Goal: Task Accomplishment & Management: Manage account settings

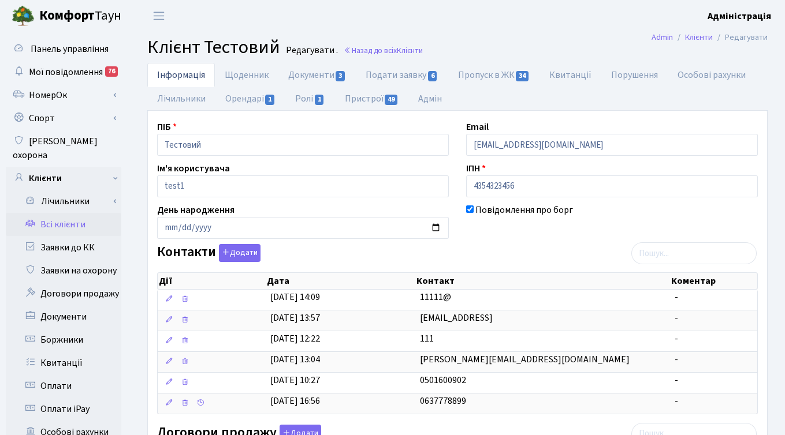
click at [508, 41] on h2 "Клієнт Тестовий Редагувати . Назад до всіх Клієнти" at bounding box center [457, 47] width 620 height 22
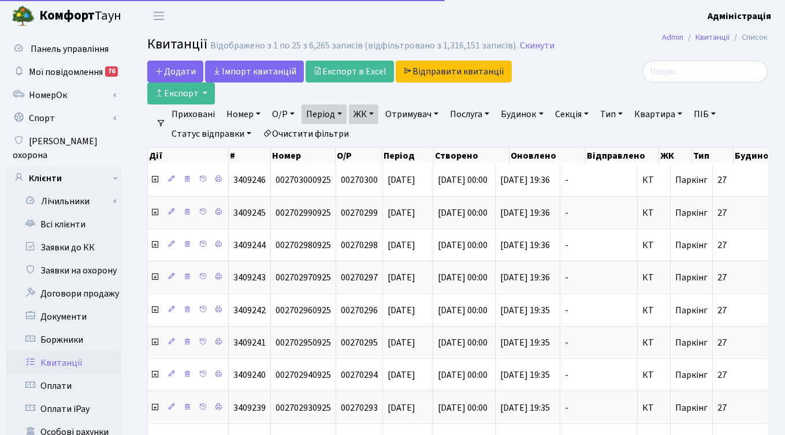
select select "25"
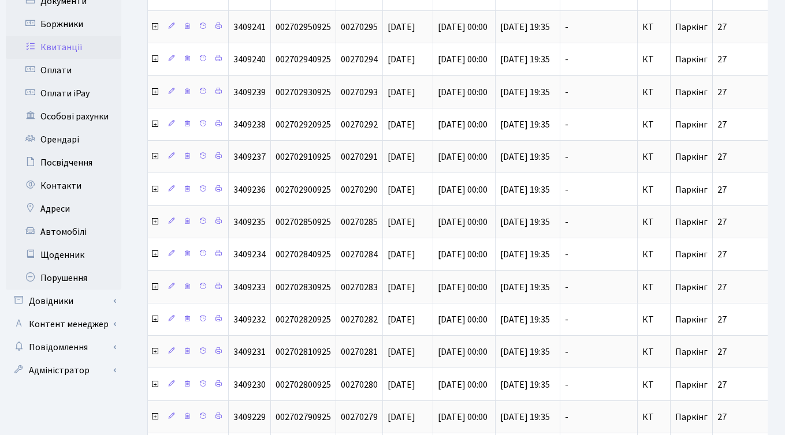
scroll to position [367, 0]
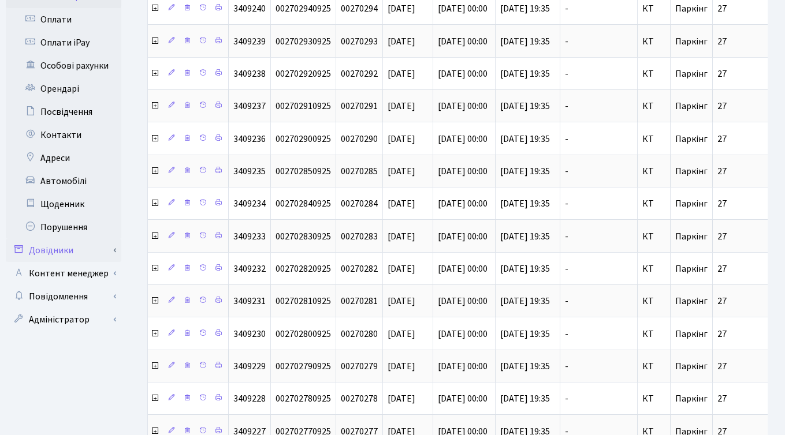
click at [85, 239] on link "Довідники" at bounding box center [64, 250] width 116 height 23
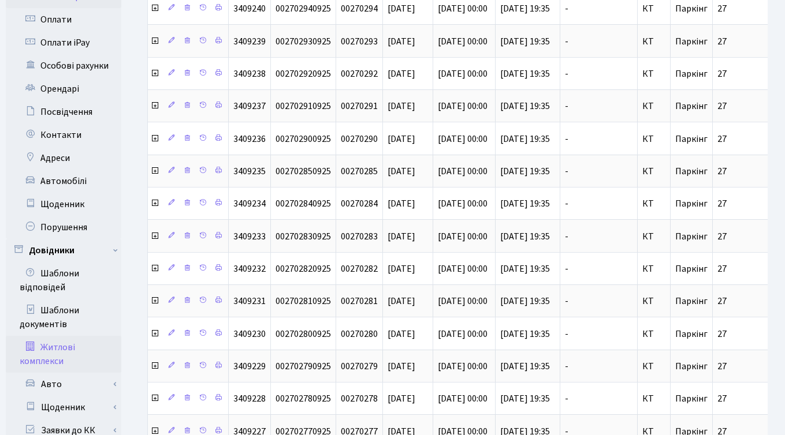
click at [51, 357] on link "Житлові комплекси" at bounding box center [64, 354] width 116 height 37
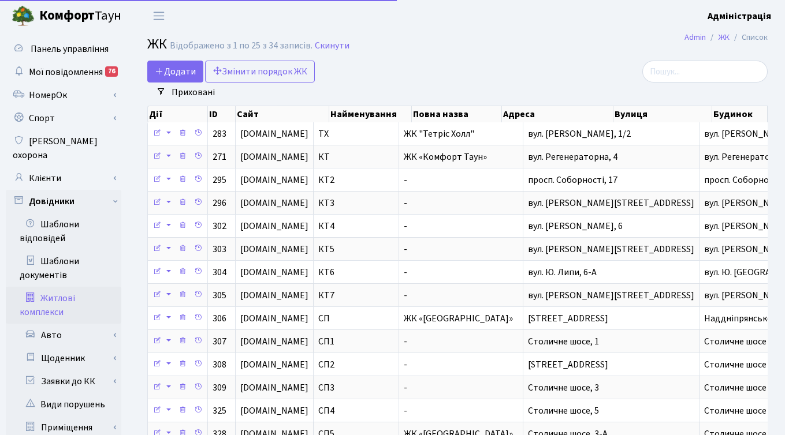
select select "25"
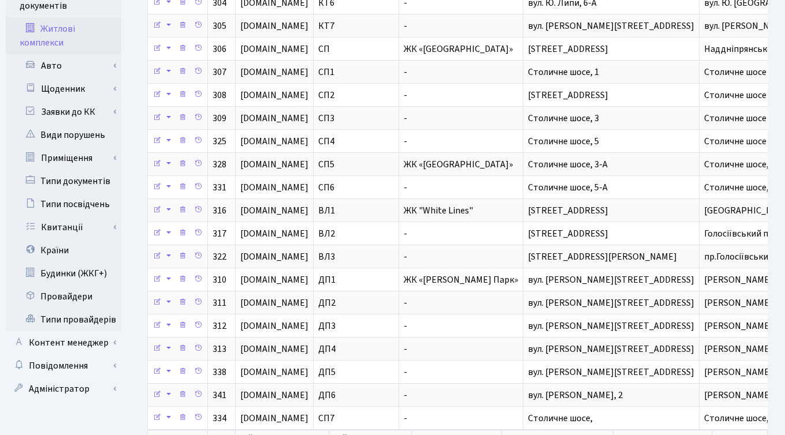
scroll to position [267, 0]
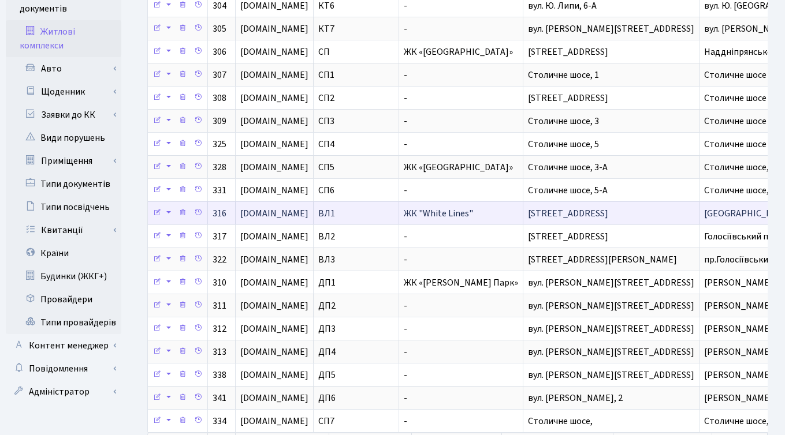
click at [466, 213] on span "ЖК "White Lines"" at bounding box center [438, 213] width 69 height 13
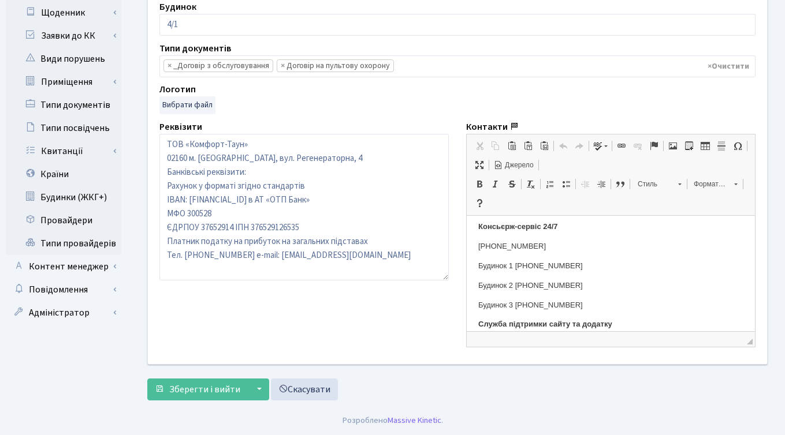
scroll to position [125, 0]
drag, startPoint x: 476, startPoint y: 245, endPoint x: 556, endPoint y: 244, distance: 79.7
click at [556, 244] on html "Керуюча компанія ЖК «WHITE LINES» Адміністрація [PHONE_NUMBER] [EMAIL_ADDRESS][…" at bounding box center [611, 256] width 288 height 332
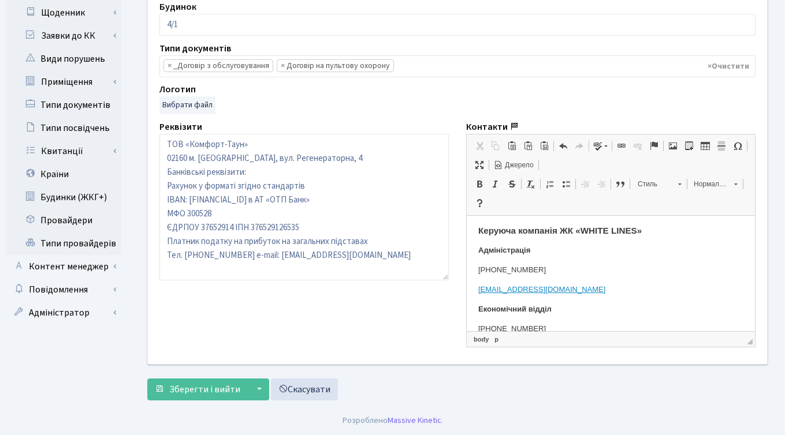
scroll to position [0, 0]
click at [569, 275] on p "[PHONE_NUMBER]" at bounding box center [610, 272] width 265 height 12
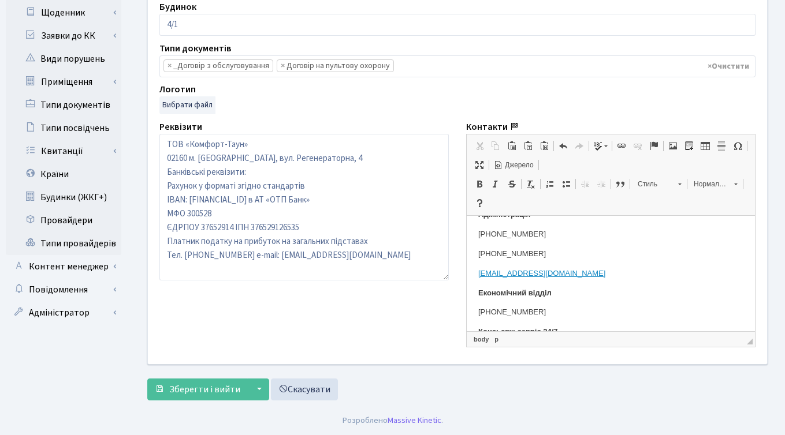
scroll to position [39, 0]
click at [498, 254] on p "+380 (67) 388 61 88" at bounding box center [610, 253] width 265 height 12
click at [202, 390] on span "Зберегти і вийти" at bounding box center [204, 390] width 71 height 13
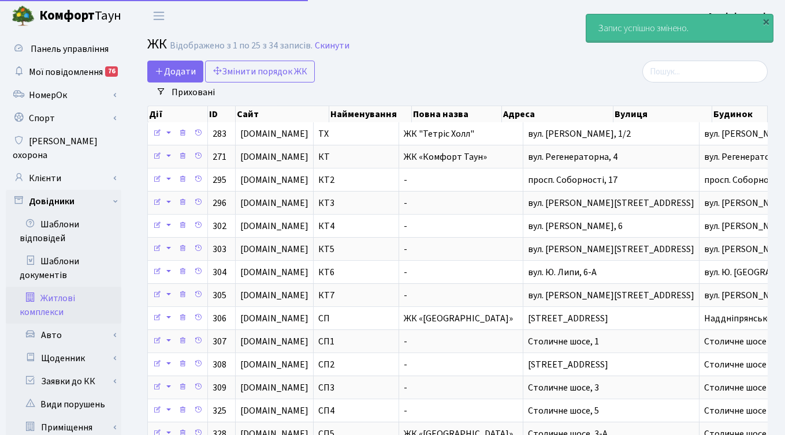
select select "25"
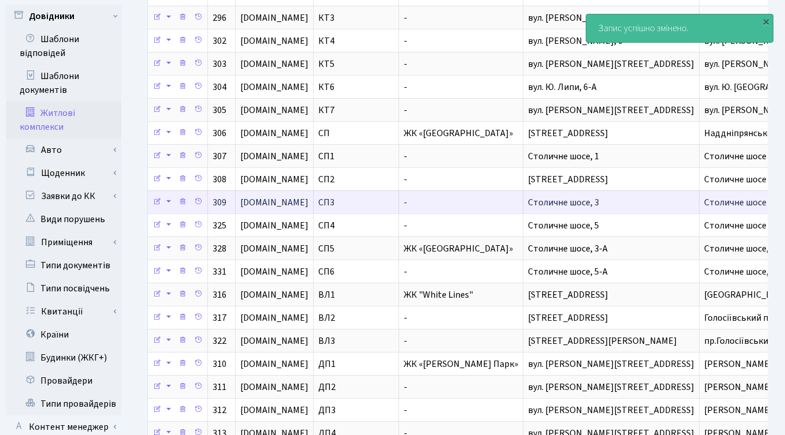
scroll to position [194, 0]
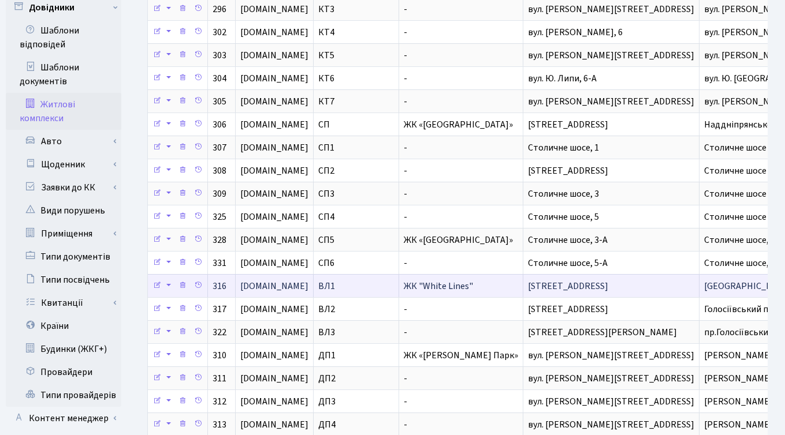
click at [556, 288] on span "Ужгородський пров., 4/1" at bounding box center [568, 286] width 80 height 13
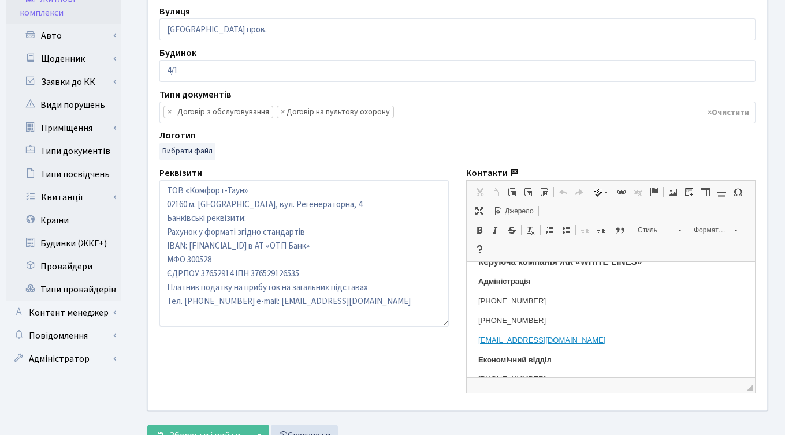
scroll to position [19, 0]
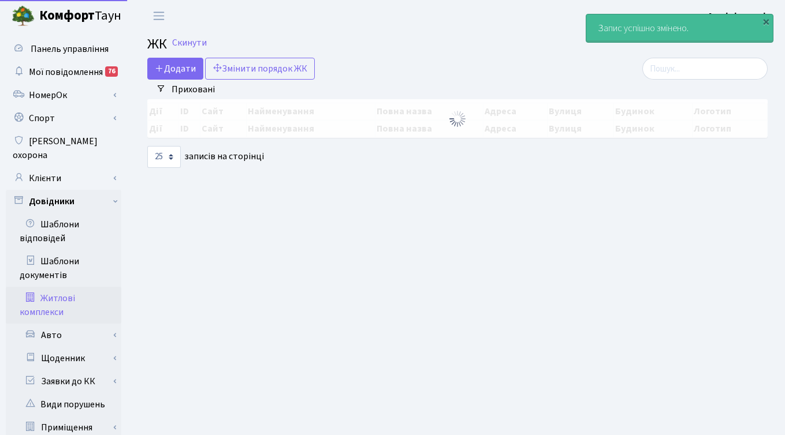
select select "25"
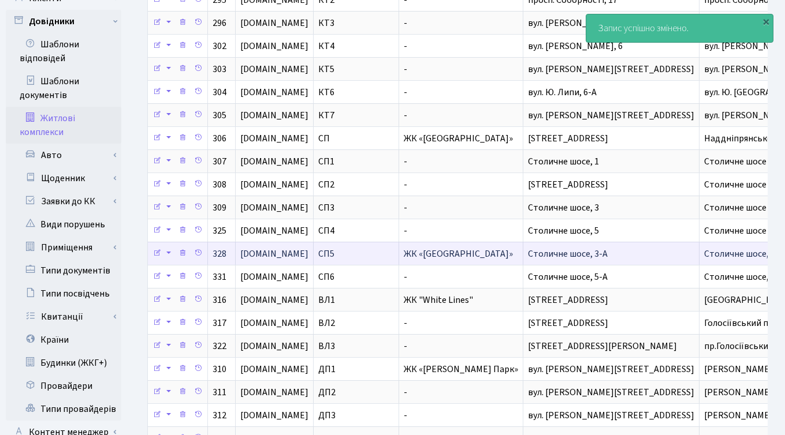
scroll to position [183, 0]
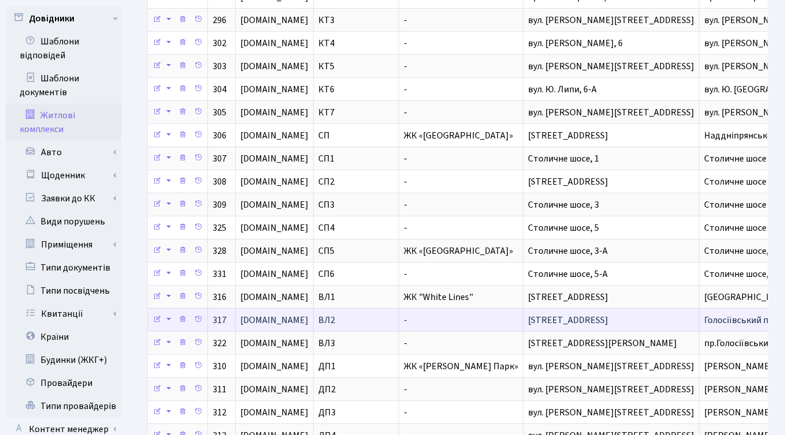
click at [546, 322] on span "Голосіївський просп., 76" at bounding box center [568, 320] width 80 height 13
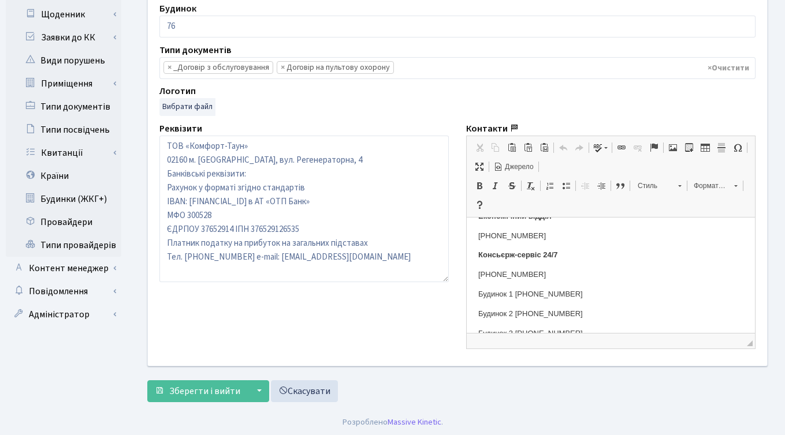
scroll to position [99, 0]
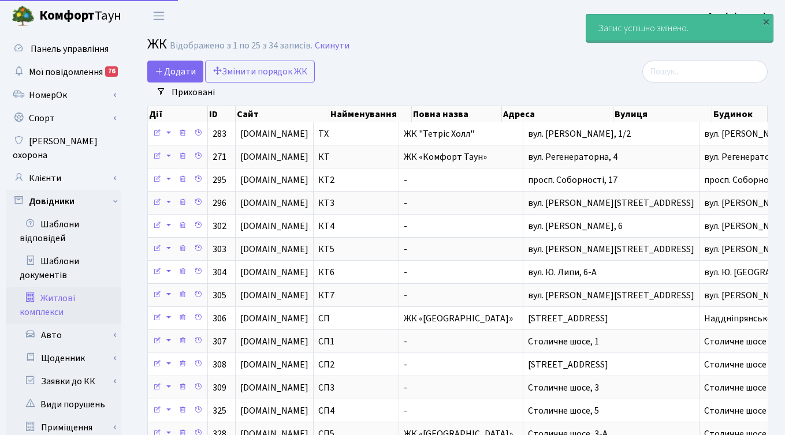
select select "25"
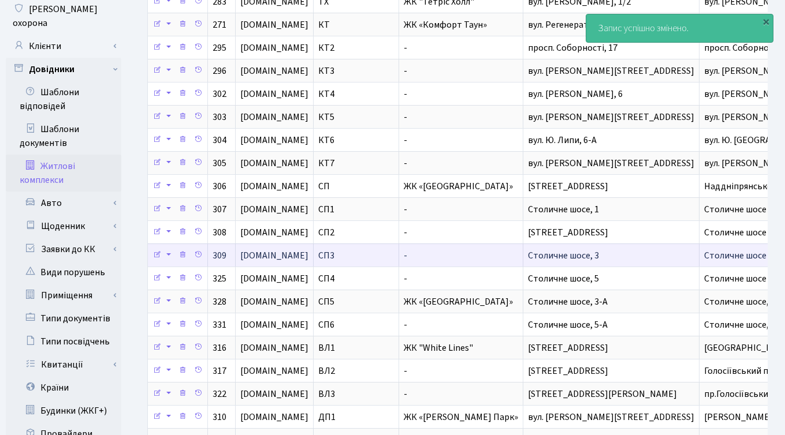
scroll to position [148, 0]
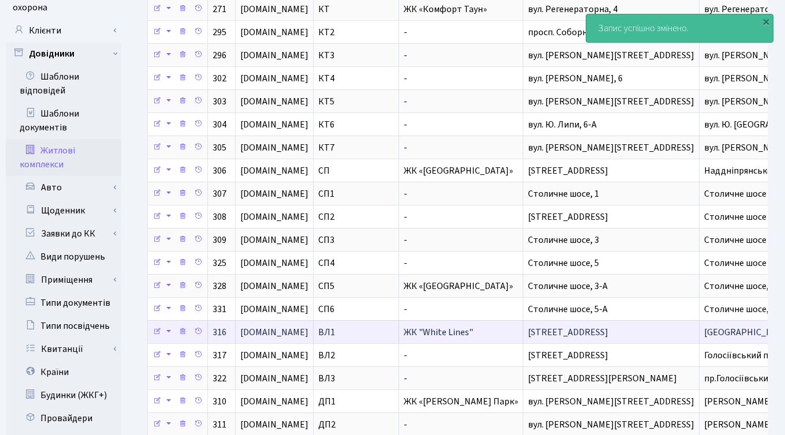
click at [537, 333] on span "[STREET_ADDRESS]" at bounding box center [568, 332] width 80 height 13
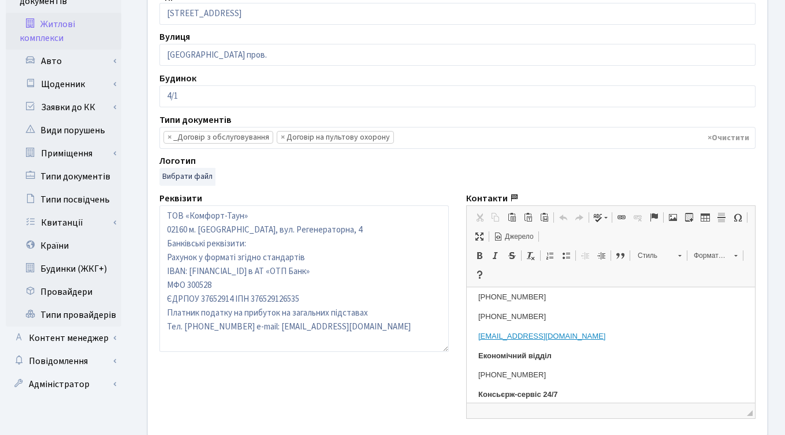
scroll to position [50, 0]
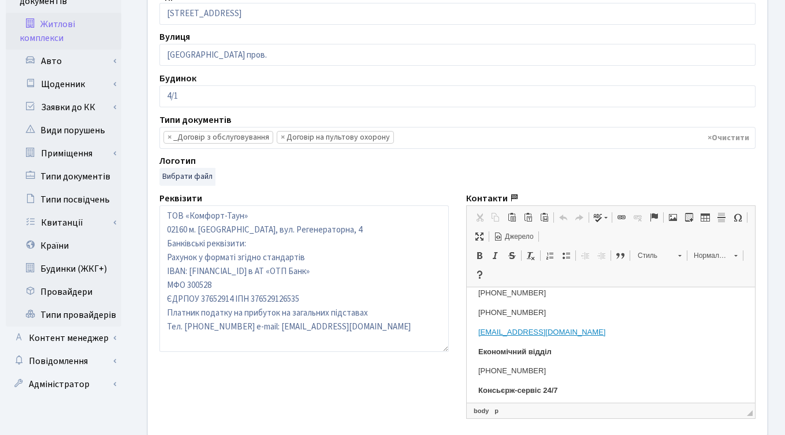
drag, startPoint x: 476, startPoint y: 311, endPoint x: 549, endPoint y: 316, distance: 72.9
click at [549, 316] on html "Керуюча компанія ЖК «WHITE LINES» Адміністрація +38 044-363-13-00 +38 067-388-6…" at bounding box center [611, 403] width 288 height 332
copy p "+38 067-388-61-88"
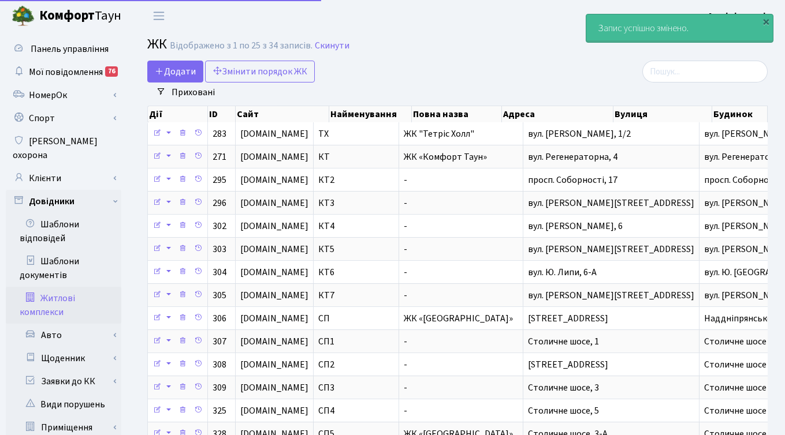
select select "25"
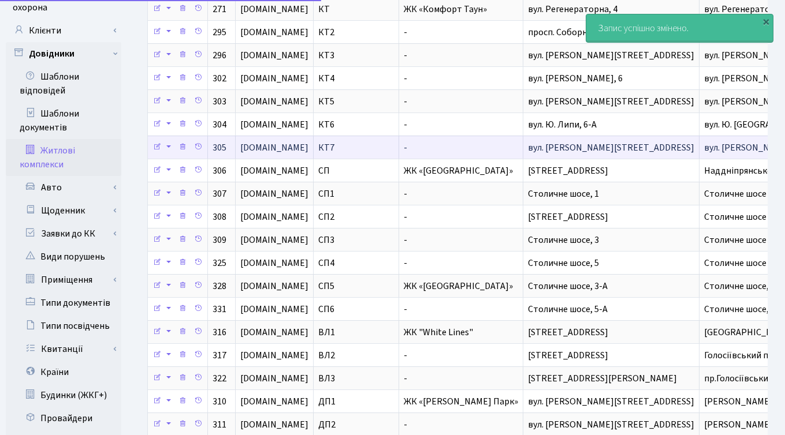
scroll to position [148, 0]
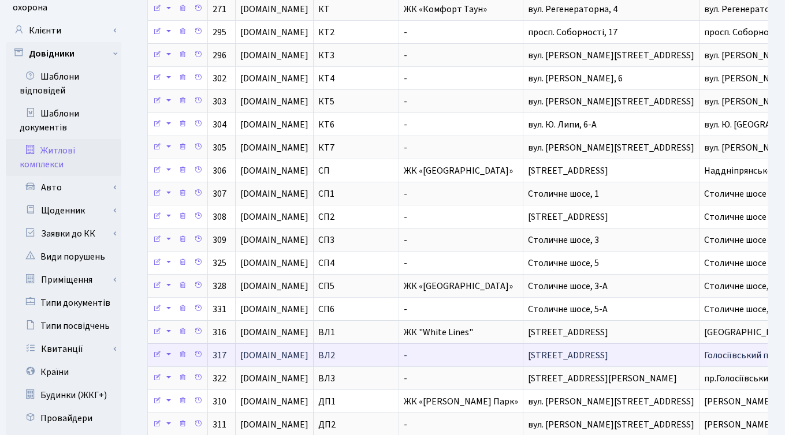
click at [531, 352] on span "[STREET_ADDRESS]" at bounding box center [568, 355] width 80 height 13
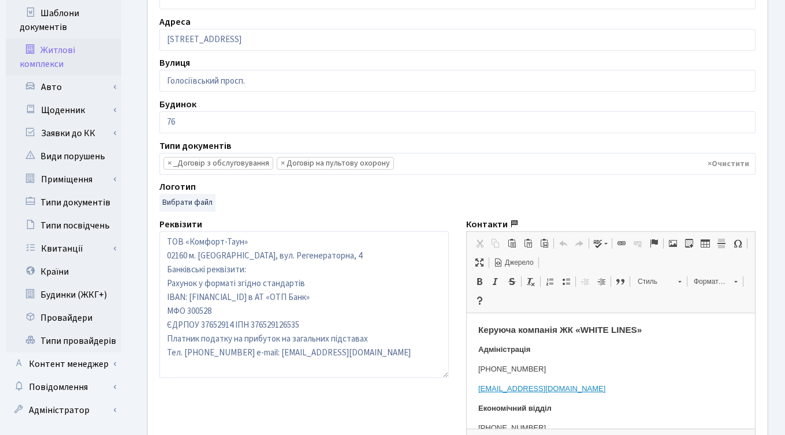
click at [556, 371] on p "[PHONE_NUMBER]" at bounding box center [610, 369] width 265 height 12
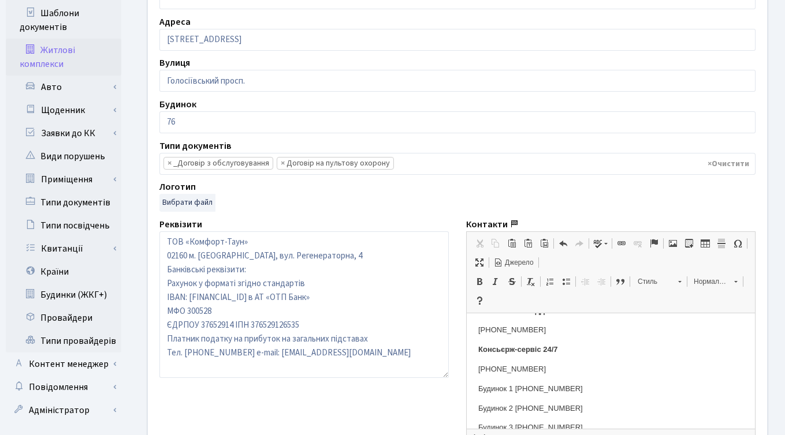
scroll to position [116, 0]
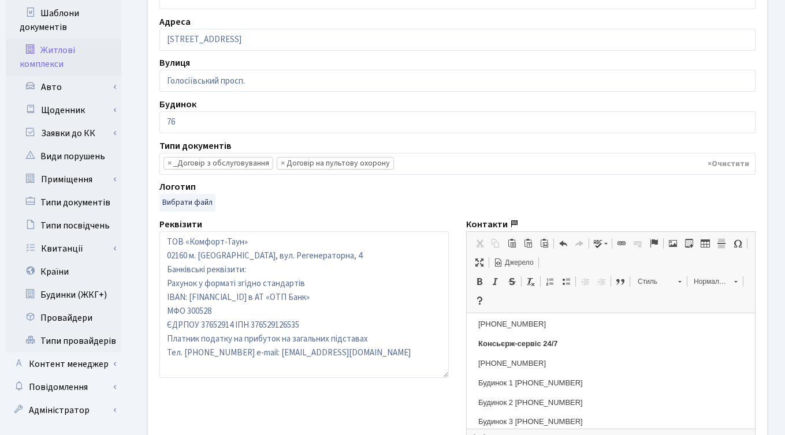
drag, startPoint x: 480, startPoint y: 363, endPoint x: 565, endPoint y: 358, distance: 85.1
click at [565, 358] on p "+380 (67) 388 61 88" at bounding box center [610, 364] width 265 height 12
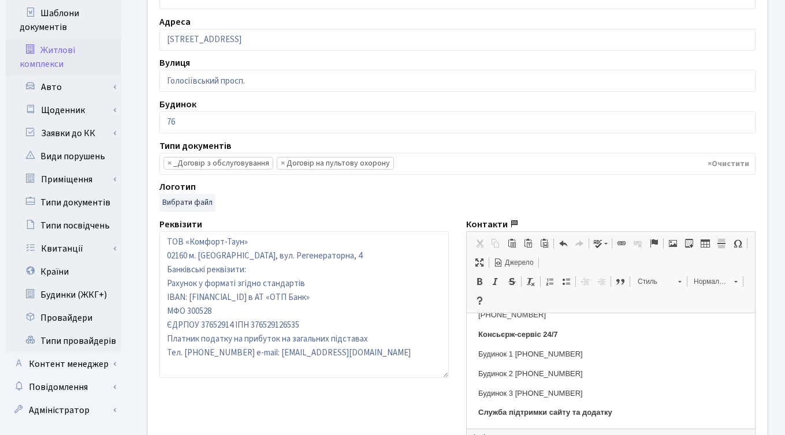
scroll to position [125, 0]
click at [509, 353] on p "Будинок 1 +38 044-363-13-01" at bounding box center [610, 354] width 265 height 12
copy p "Line"
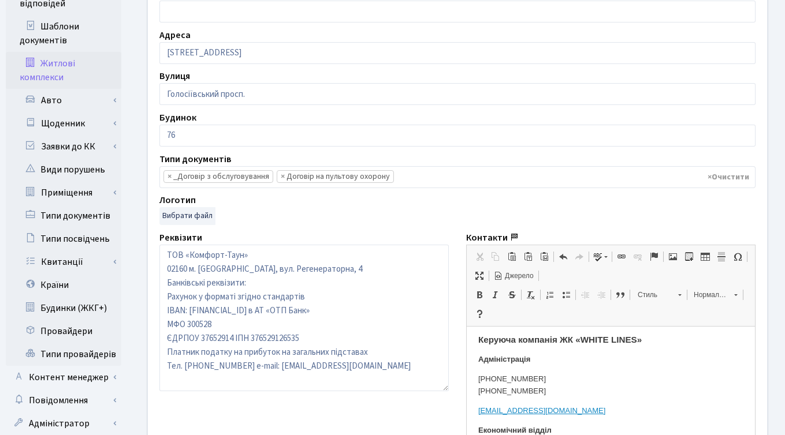
scroll to position [0, 0]
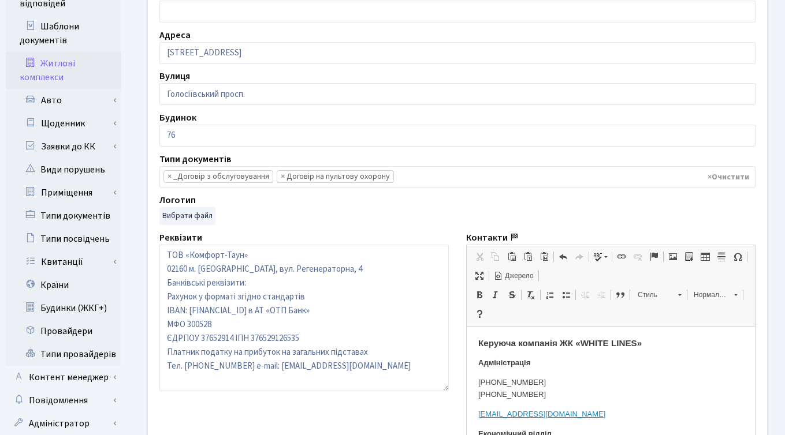
click at [481, 345] on strong "Керуюча компанія ЖК «WHITE LINES»" at bounding box center [559, 343] width 163 height 10
click at [563, 342] on strong "Керуюча компанія ЖК «WHITE LINES»" at bounding box center [559, 343] width 163 height 10
copy strong "Керуюча компанія"
click at [668, 341] on h3 "Керуюча компанія ЖК «WHITE LINES»" at bounding box center [610, 343] width 265 height 10
click at [562, 342] on strong "Керуюча компанія ЖК «WHITE LINES»" at bounding box center [559, 343] width 163 height 10
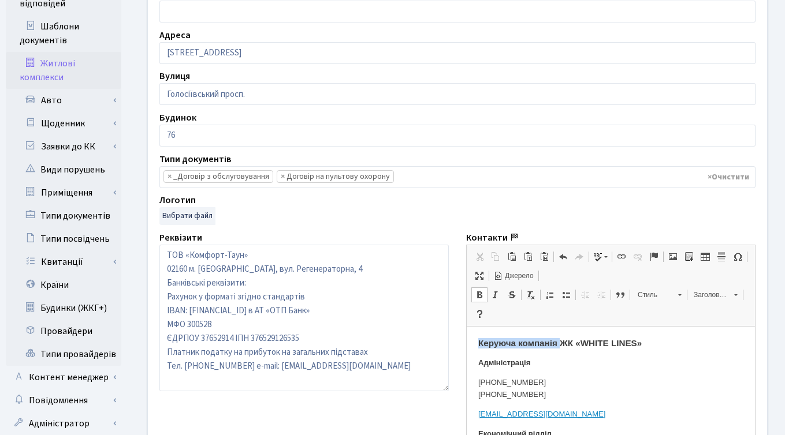
click at [605, 341] on strong "Керуюча компанія ЖК «WHITE LINES»" at bounding box center [559, 343] width 163 height 10
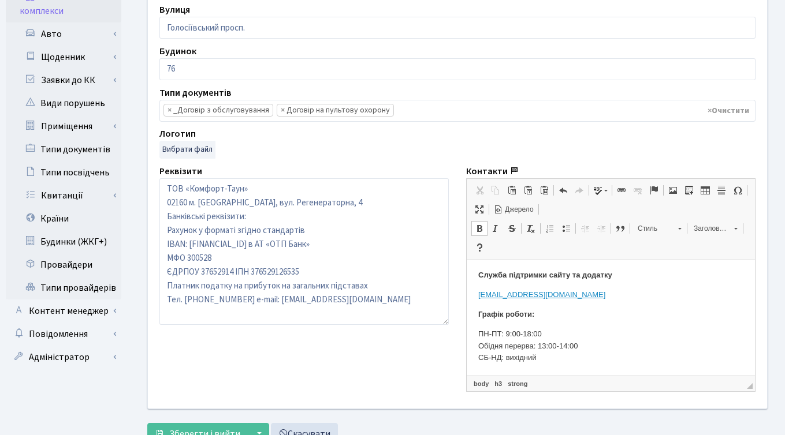
scroll to position [346, 0]
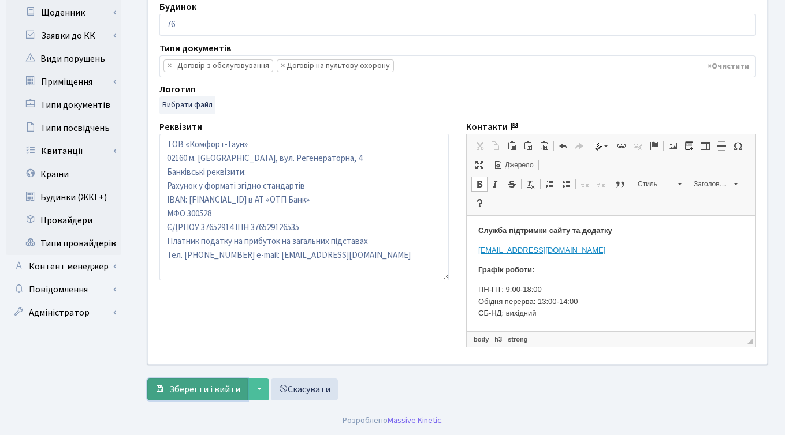
click at [192, 391] on span "Зберегти і вийти" at bounding box center [204, 390] width 71 height 13
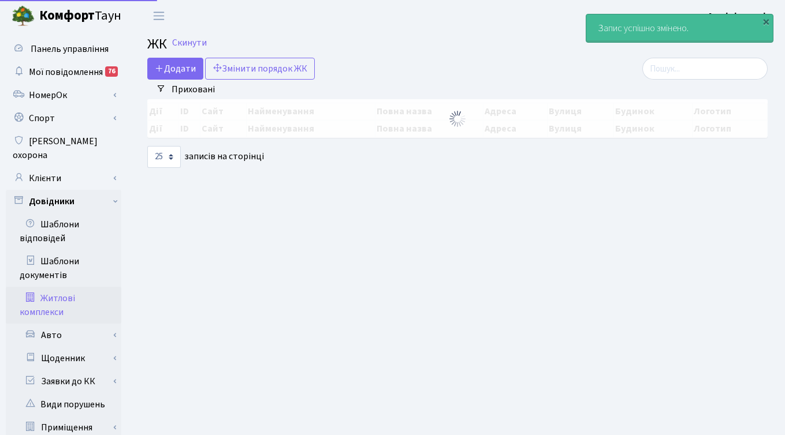
select select "25"
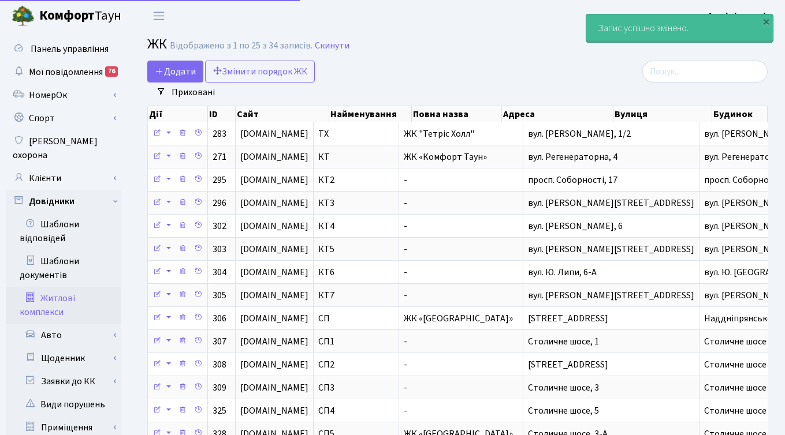
select select "25"
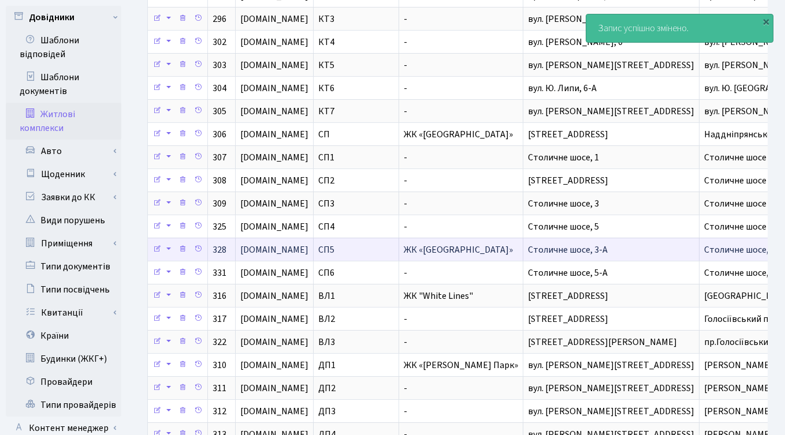
scroll to position [187, 0]
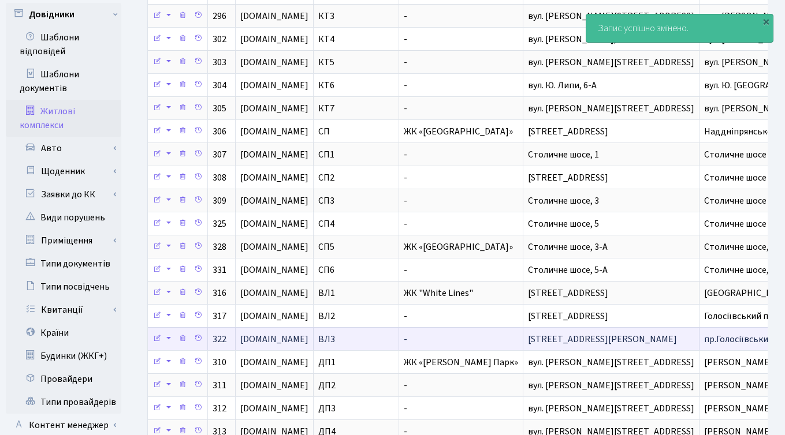
click at [535, 336] on span "[STREET_ADDRESS][PERSON_NAME]" at bounding box center [602, 339] width 149 height 13
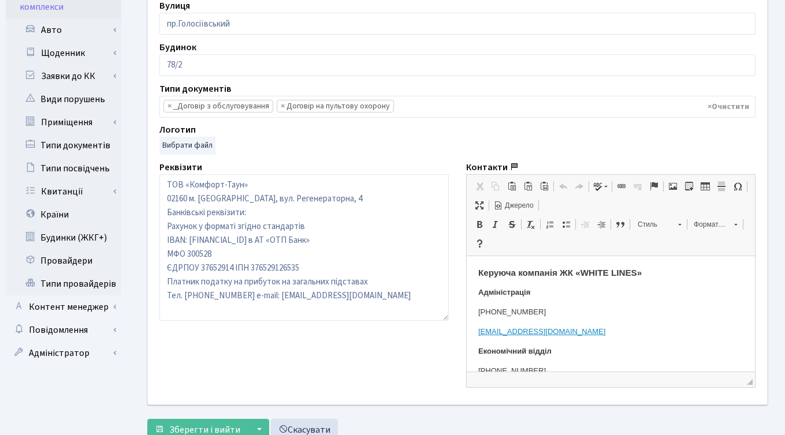
scroll to position [307, 0]
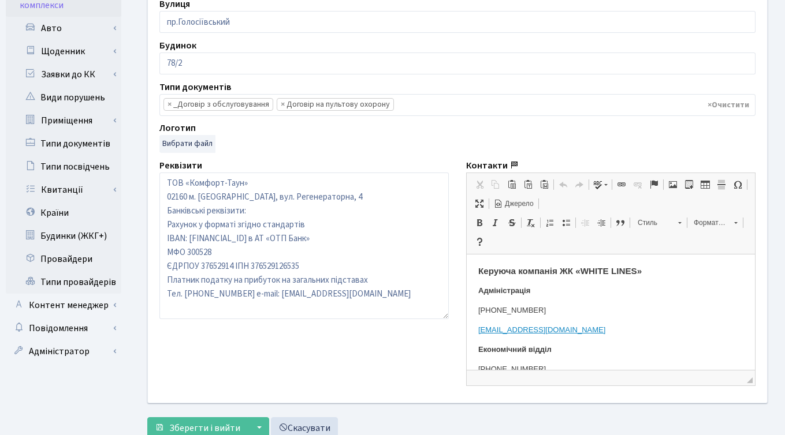
click at [570, 306] on p "+38 044-363-13-00" at bounding box center [610, 310] width 265 height 12
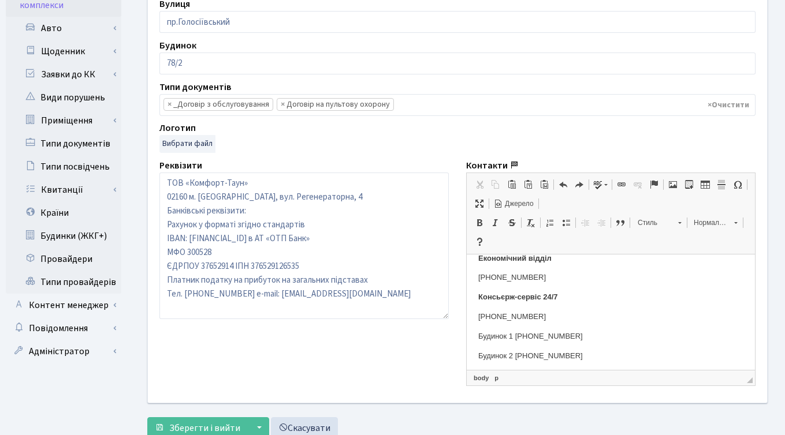
scroll to position [105, 0]
drag, startPoint x: 478, startPoint y: 314, endPoint x: 559, endPoint y: 317, distance: 81.5
click at [559, 317] on p "+380 (67) 388 61 88" at bounding box center [610, 315] width 265 height 12
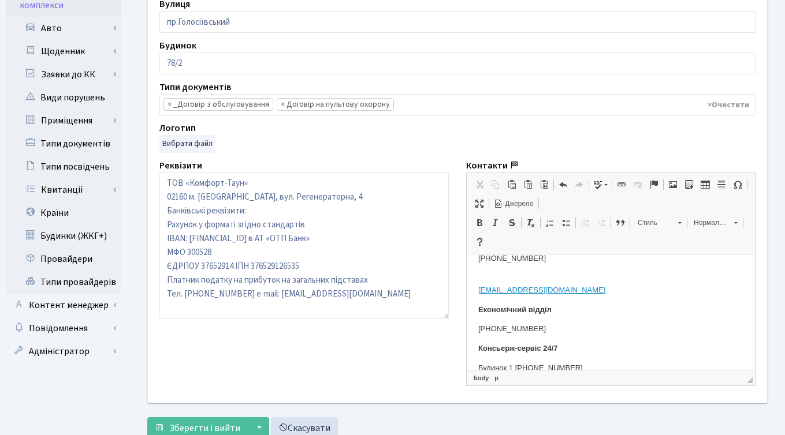
scroll to position [0, 0]
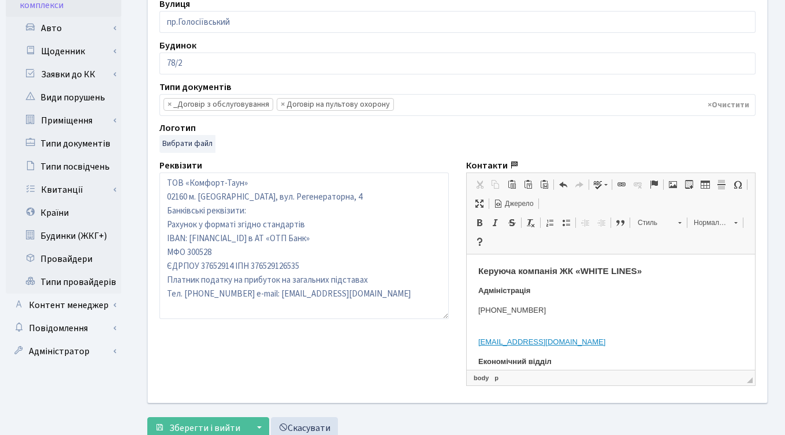
click at [527, 323] on p "+38 044-363-13-00" at bounding box center [610, 316] width 265 height 24
paste body
click at [500, 323] on p "+38 044-363-13-00 +380 (67) 388 61 88" at bounding box center [610, 316] width 265 height 24
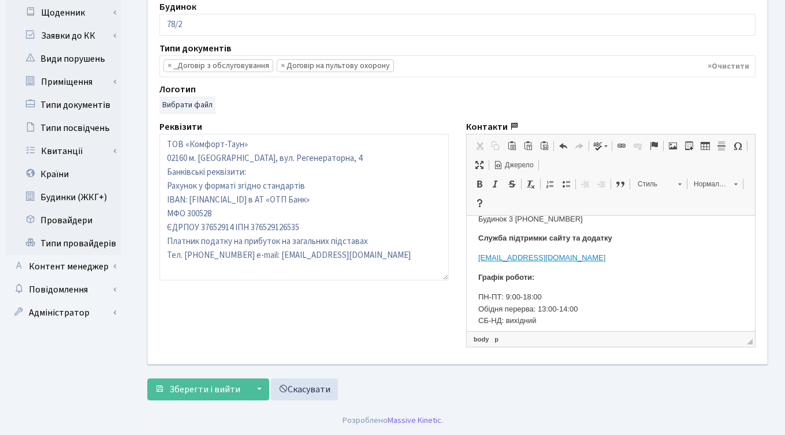
scroll to position [209, 0]
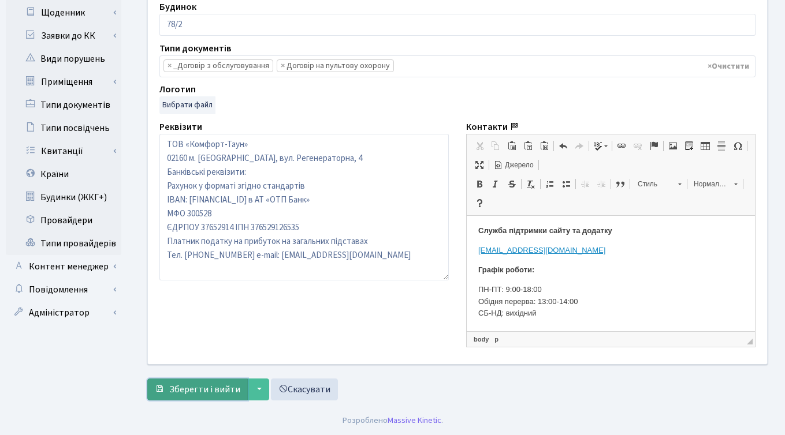
click at [195, 385] on span "Зберегти і вийти" at bounding box center [204, 390] width 71 height 13
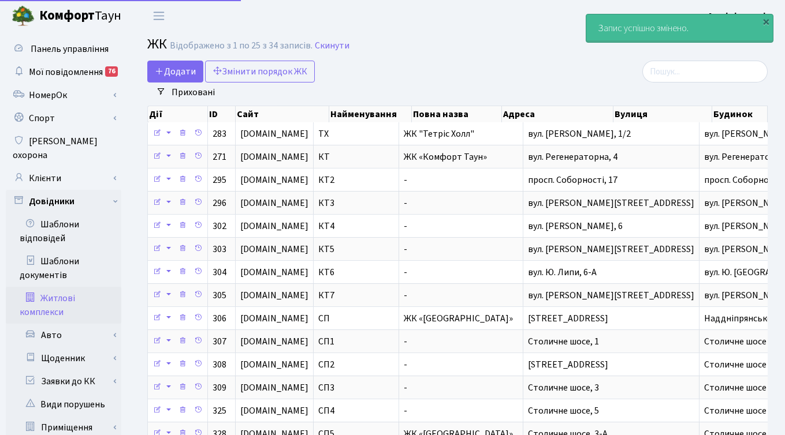
select select "25"
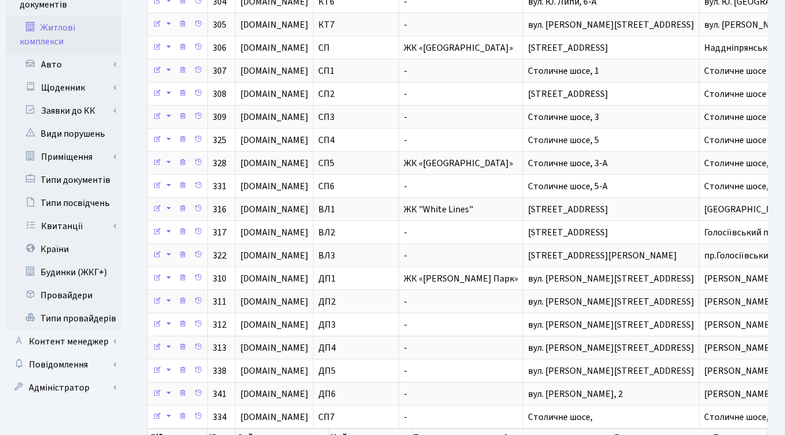
scroll to position [282, 0]
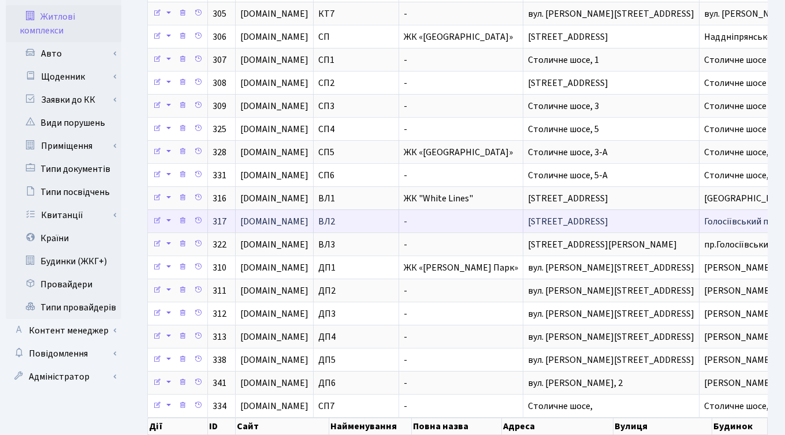
click at [539, 220] on span "Голосіївський просп., 76" at bounding box center [568, 221] width 80 height 13
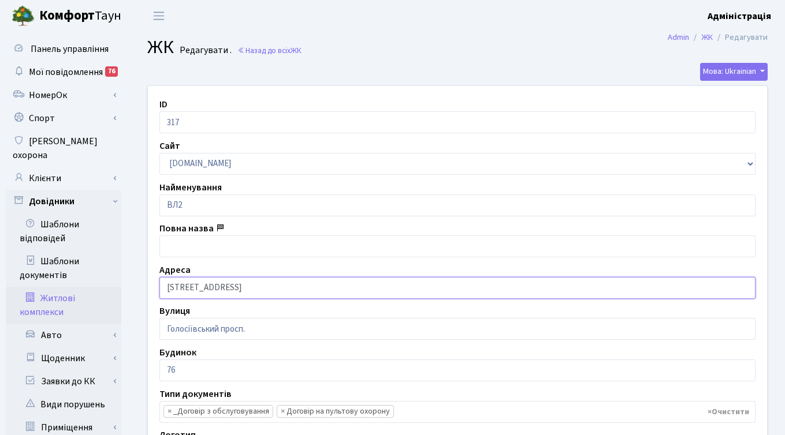
click at [167, 285] on input "[STREET_ADDRESS]" at bounding box center [457, 288] width 596 height 22
click at [255, 289] on input "[STREET_ADDRESS]" at bounding box center [457, 288] width 596 height 22
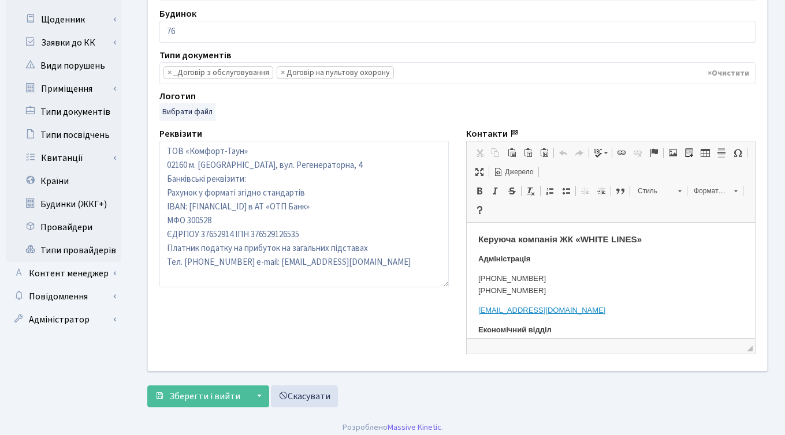
scroll to position [346, 0]
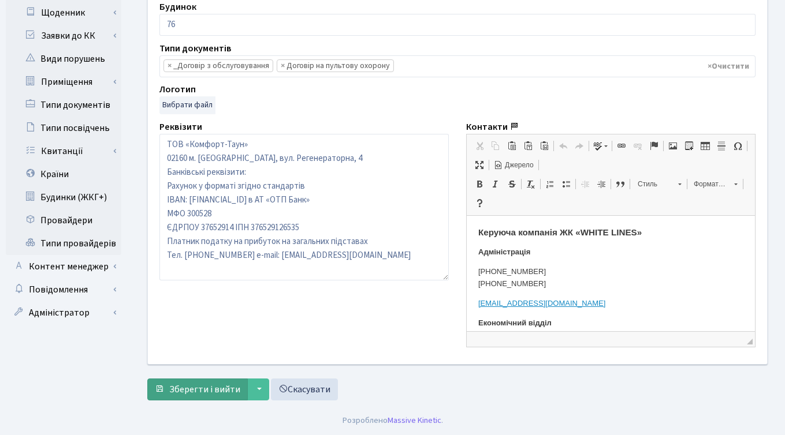
type input "[STREET_ADDRESS]"
click at [193, 390] on span "Зберегти і вийти" at bounding box center [204, 390] width 71 height 13
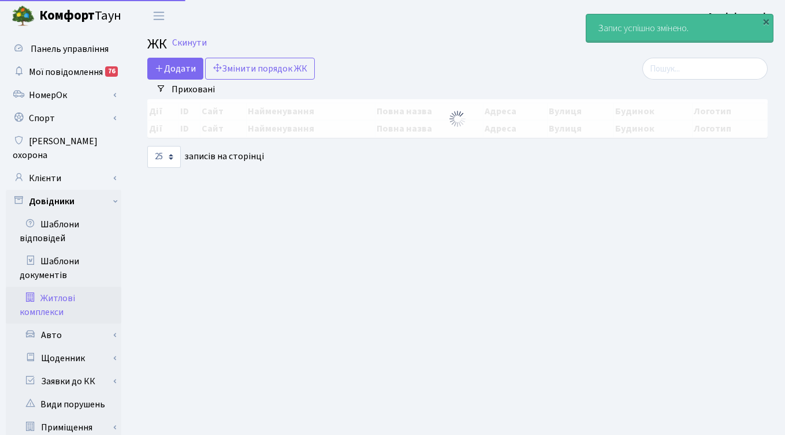
select select "25"
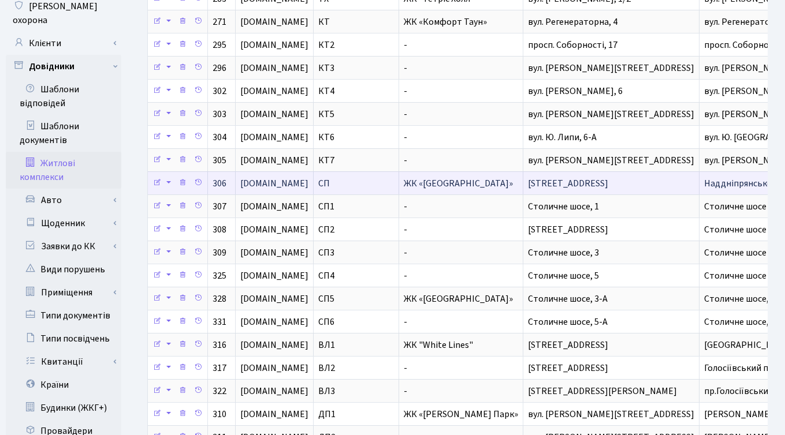
scroll to position [2, 0]
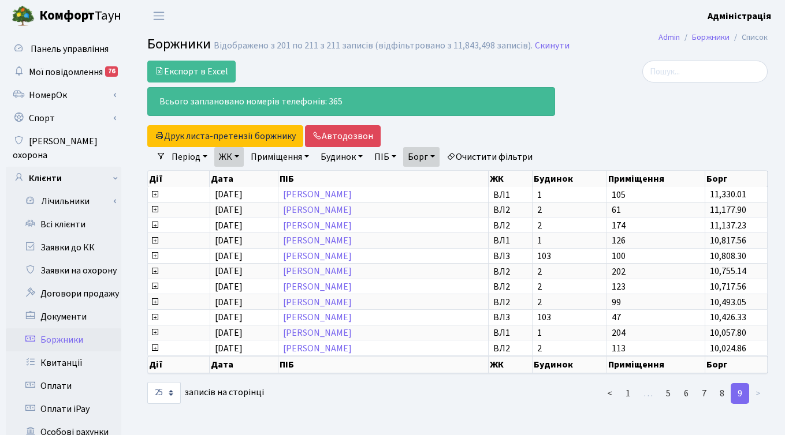
select select "25"
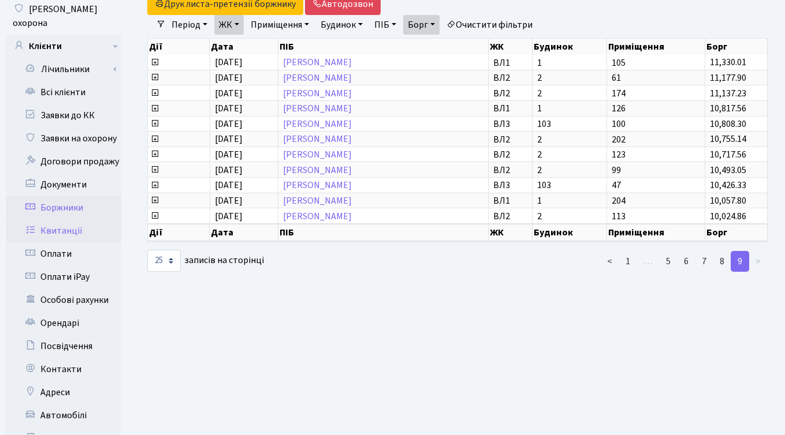
scroll to position [142, 0]
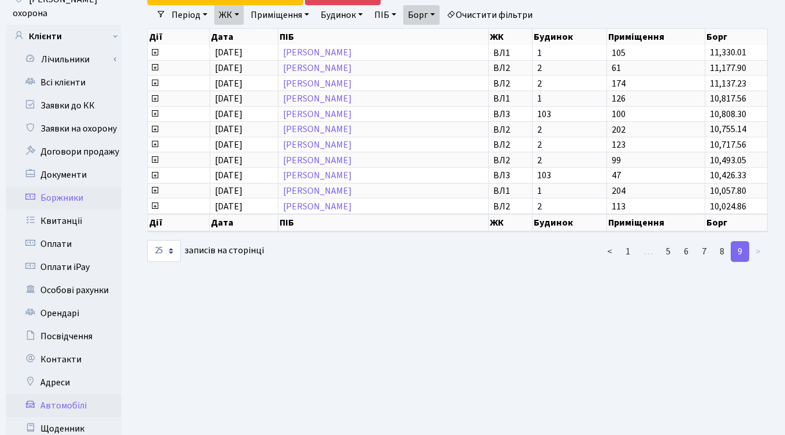
click at [59, 398] on link "Автомобілі" at bounding box center [64, 405] width 116 height 23
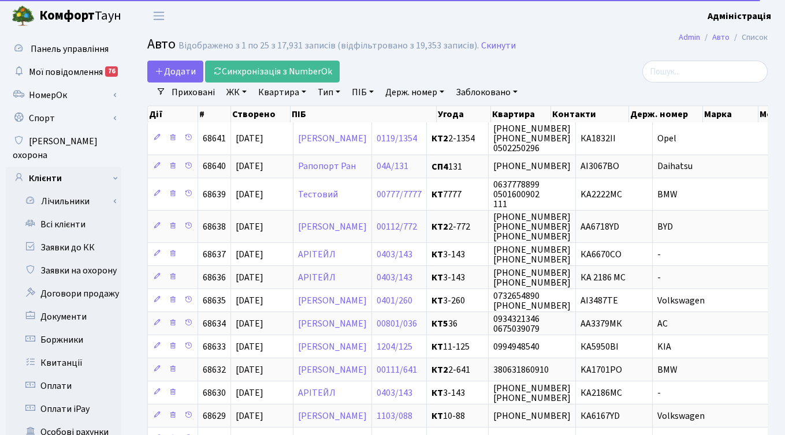
select select "25"
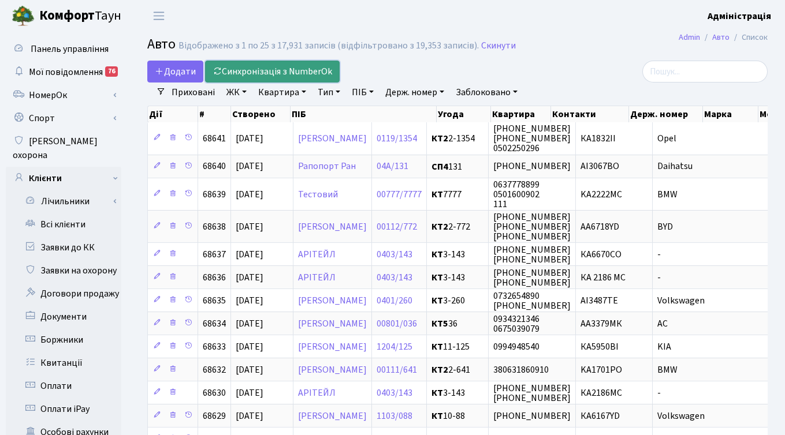
click at [271, 74] on link "Синхронізація з NumberOk" at bounding box center [272, 72] width 135 height 22
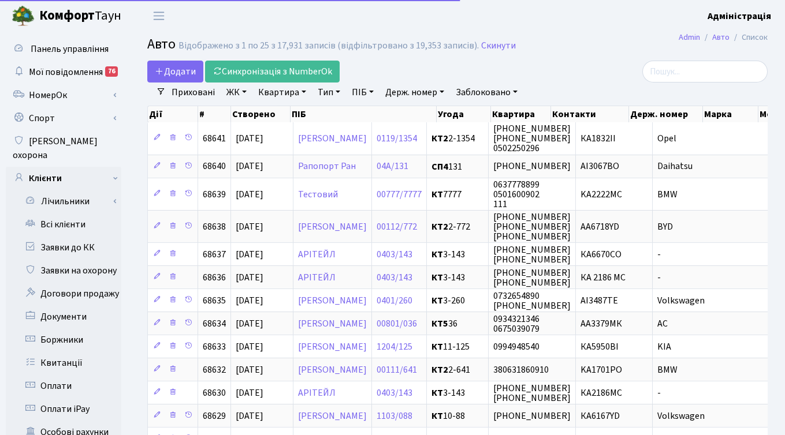
select select "25"
